Goal: Navigation & Orientation: Find specific page/section

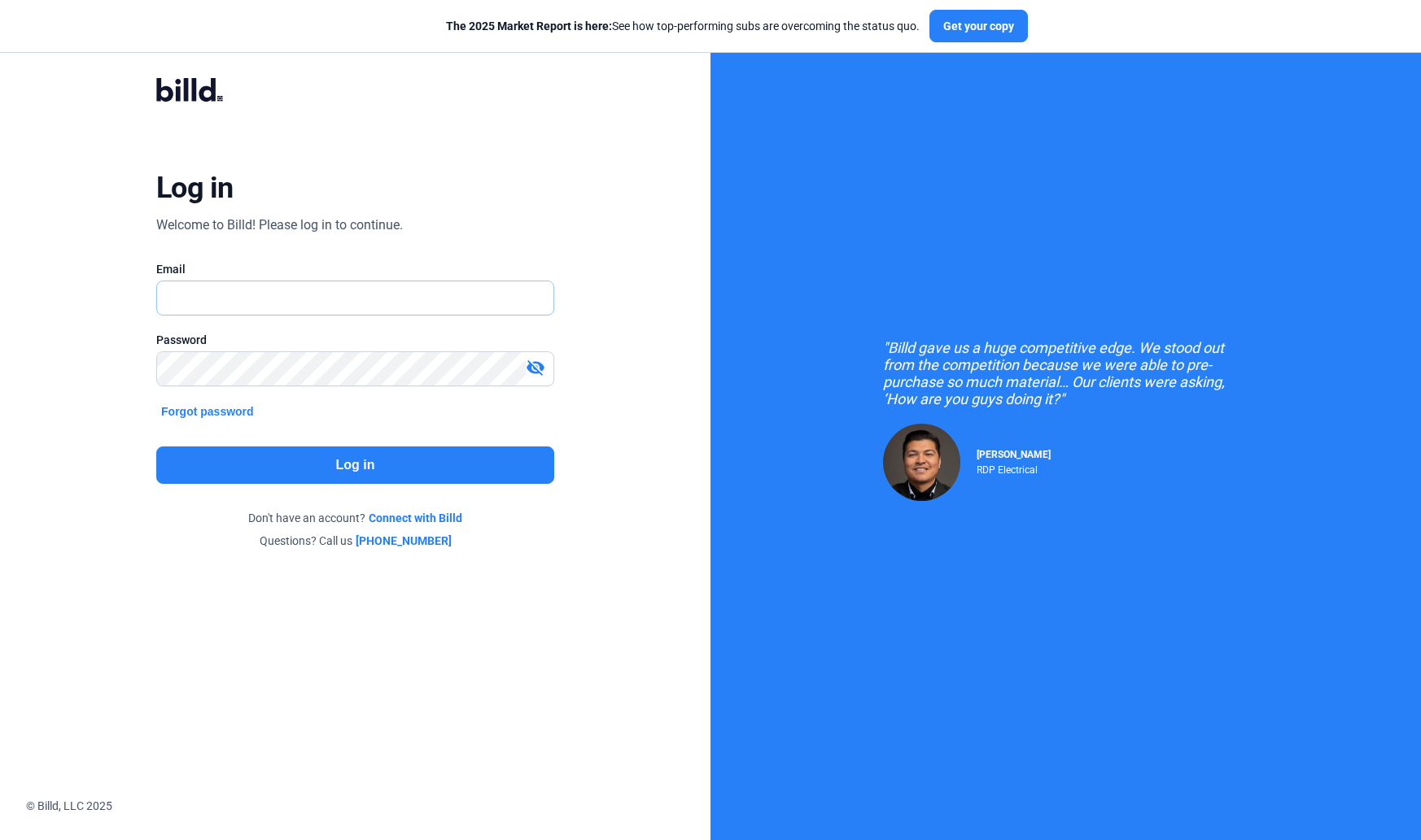
type input "[PERSON_NAME][EMAIL_ADDRESS][DOMAIN_NAME]"
click at [466, 460] on button "Log in" at bounding box center [355, 466] width 398 height 37
